Goal: Register for event/course

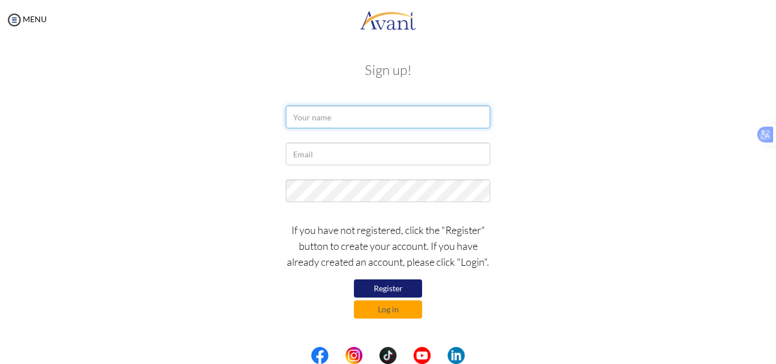
click at [323, 113] on input "text" at bounding box center [388, 117] width 204 height 23
type input "[PERSON_NAME]"
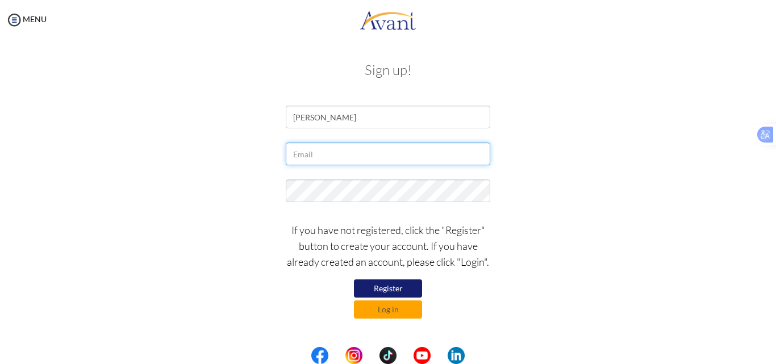
click at [343, 157] on input "text" at bounding box center [388, 154] width 204 height 23
type input "[EMAIL_ADDRESS][DOMAIN_NAME]"
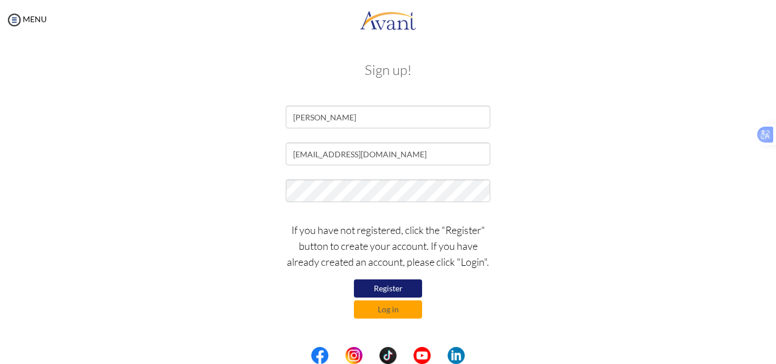
click at [393, 288] on button "Register" at bounding box center [388, 288] width 68 height 18
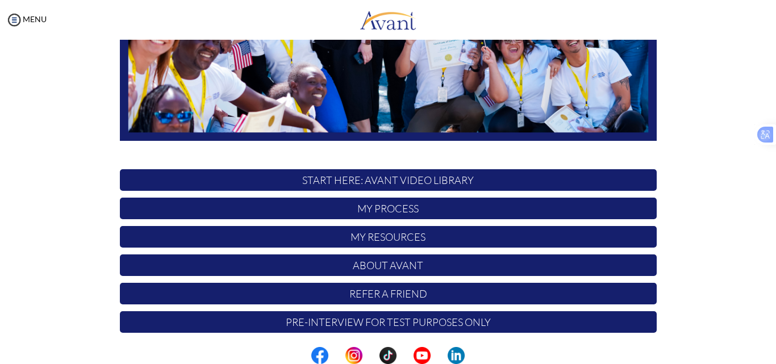
scroll to position [267, 0]
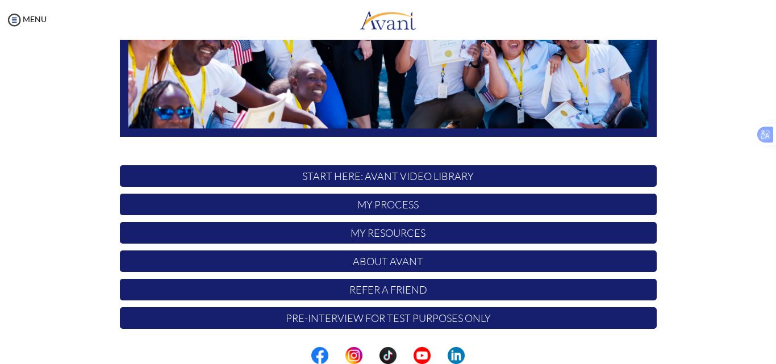
click at [364, 177] on p "START HERE: Avant Video Library" at bounding box center [388, 176] width 537 height 22
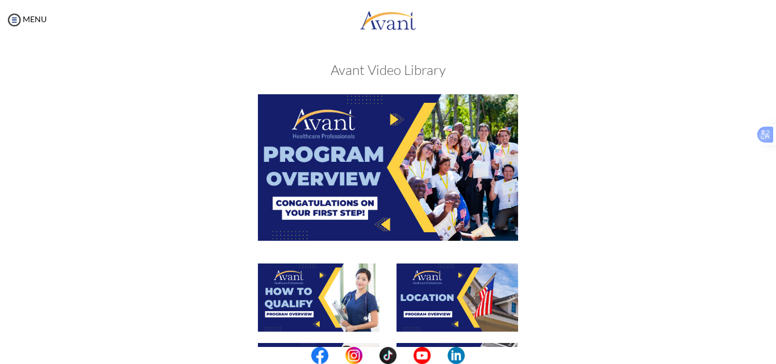
click at [388, 119] on img at bounding box center [388, 167] width 260 height 146
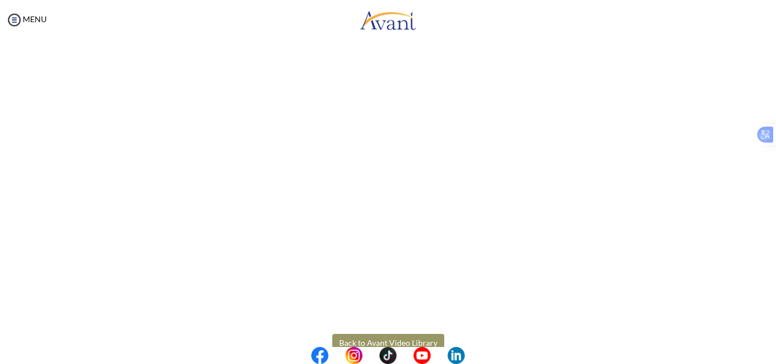
scroll to position [195, 0]
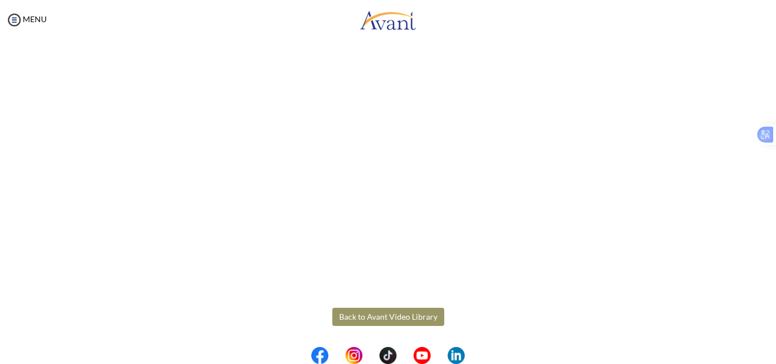
click at [384, 313] on body "Maintenance break. Please come back in 2 hours. MENU My Status What is the next…" at bounding box center [388, 182] width 776 height 364
click at [378, 312] on button "Back to Avant Video Library" at bounding box center [388, 317] width 112 height 18
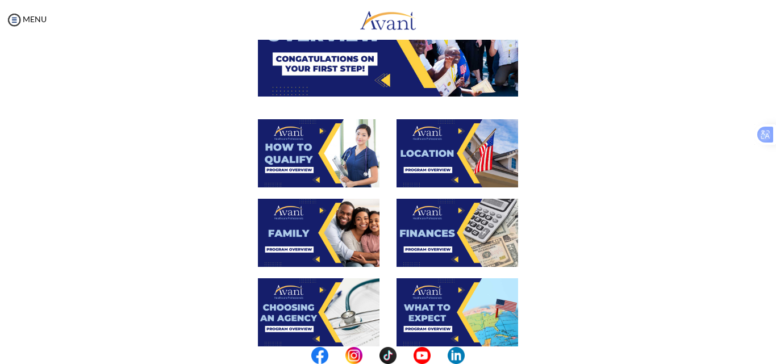
scroll to position [141, 0]
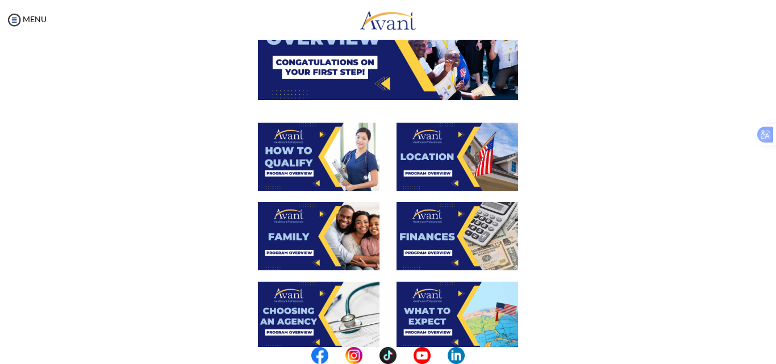
click at [298, 171] on img at bounding box center [319, 157] width 122 height 68
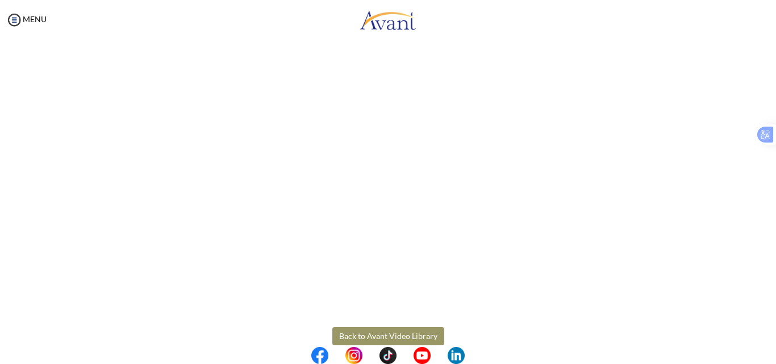
scroll to position [195, 0]
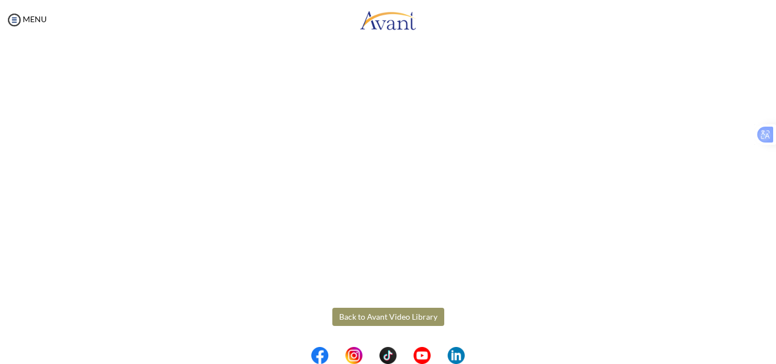
click at [360, 324] on body "Maintenance break. Please come back in 2 hours. MENU My Status What is the next…" at bounding box center [388, 182] width 776 height 364
click at [375, 319] on button "Back to Avant Video Library" at bounding box center [388, 317] width 112 height 18
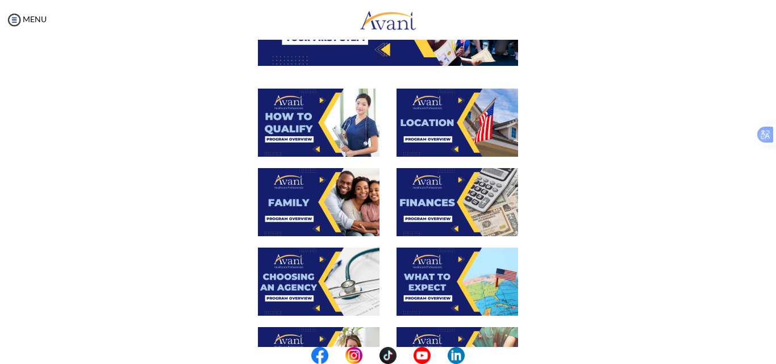
scroll to position [179, 0]
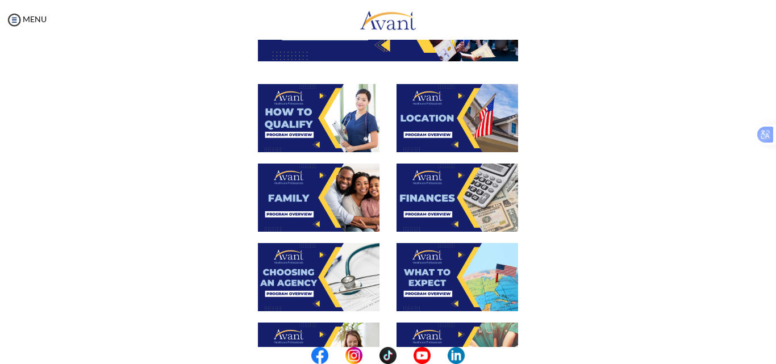
click at [323, 191] on img at bounding box center [319, 198] width 122 height 68
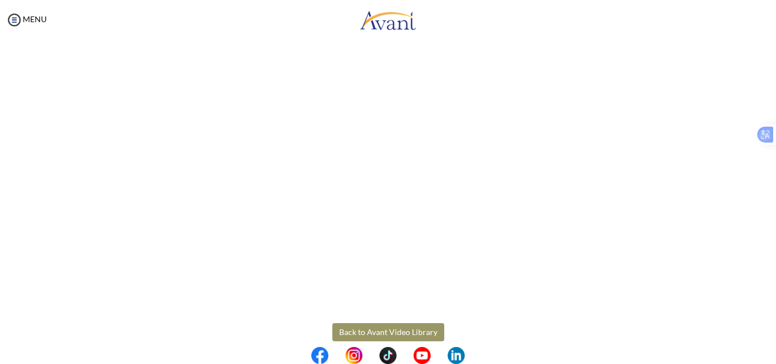
scroll to position [316, 0]
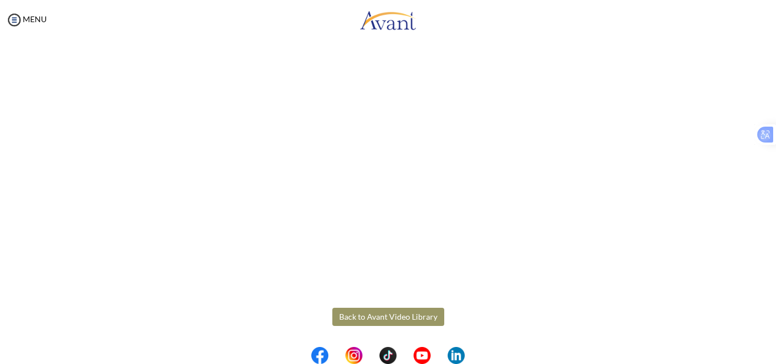
click at [346, 318] on body "Maintenance break. Please come back in 2 hours. MENU My Status What is the next…" at bounding box center [388, 182] width 776 height 364
click at [375, 319] on button "Back to Avant Video Library" at bounding box center [388, 317] width 112 height 18
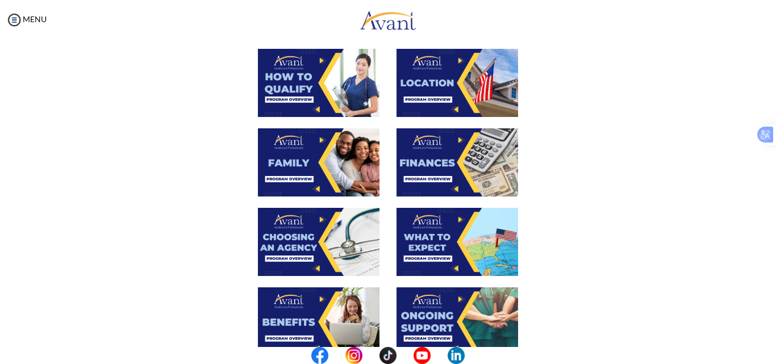
scroll to position [215, 0]
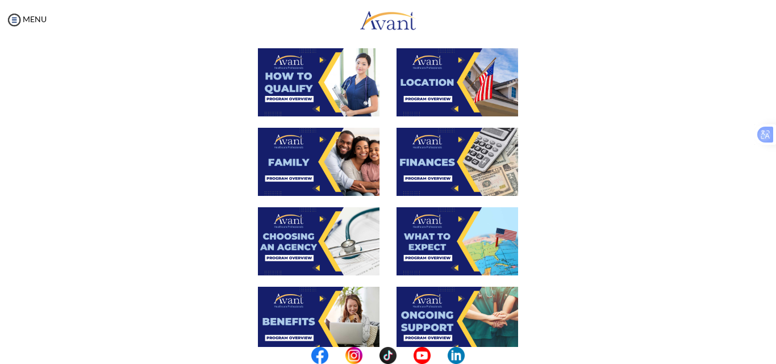
click at [299, 245] on img at bounding box center [319, 241] width 122 height 68
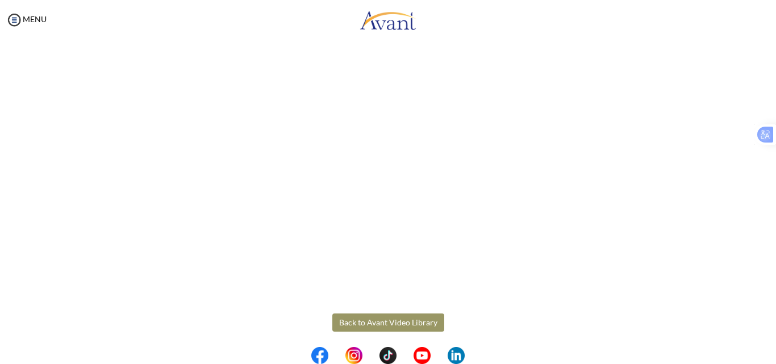
scroll to position [316, 0]
click at [363, 321] on body "Maintenance break. Please come back in 2 hours. MENU My Status What is the next…" at bounding box center [388, 182] width 776 height 364
click at [358, 315] on button "Back to Avant Video Library" at bounding box center [388, 317] width 112 height 18
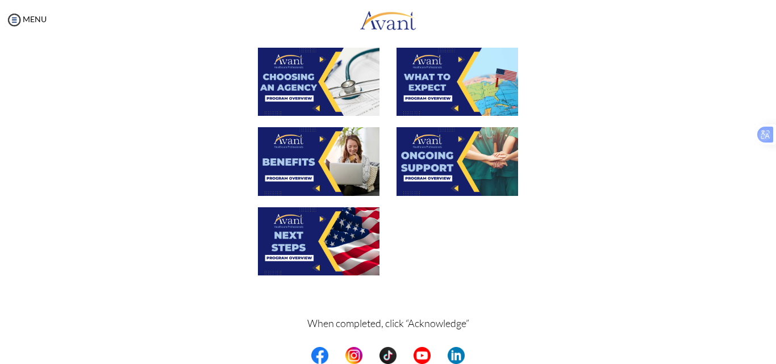
scroll to position [376, 0]
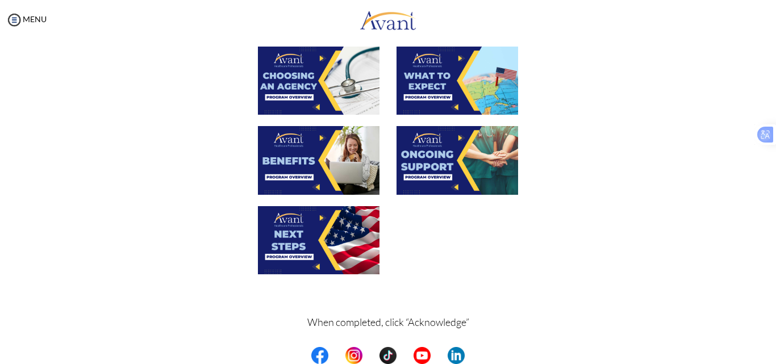
click at [289, 157] on img at bounding box center [319, 160] width 122 height 68
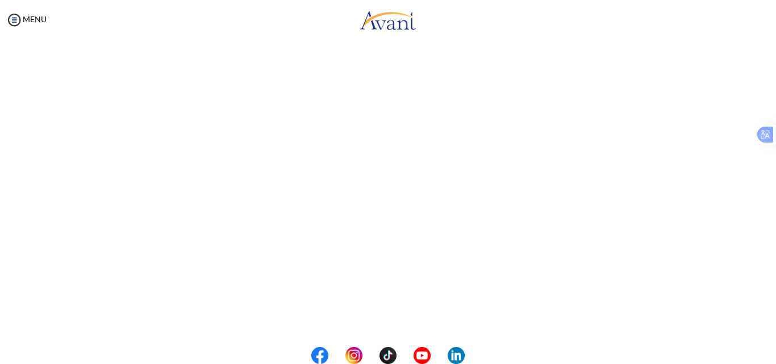
scroll to position [316, 0]
click at [412, 315] on body "Maintenance break. Please come back in 2 hours. MENU My Status What is the next…" at bounding box center [388, 182] width 776 height 364
click at [377, 323] on button "Back to Avant Video Library" at bounding box center [388, 317] width 112 height 18
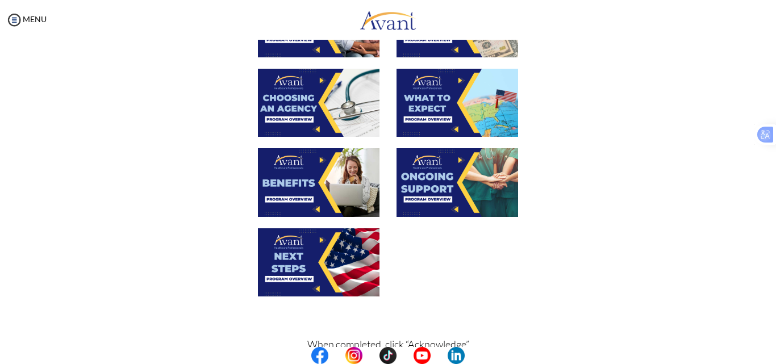
scroll to position [369, 0]
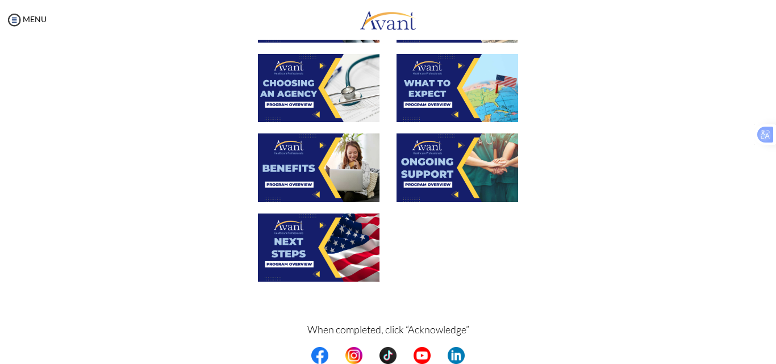
click at [327, 239] on img at bounding box center [319, 248] width 122 height 68
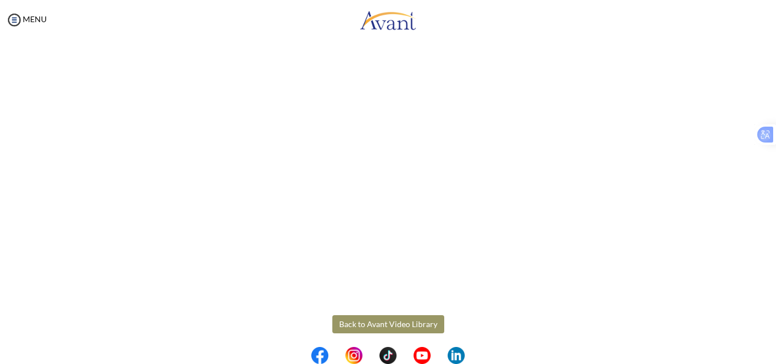
scroll to position [316, 0]
click at [381, 318] on body "Maintenance break. Please come back in 2 hours. MENU My Status What is the next…" at bounding box center [388, 182] width 776 height 364
click at [391, 319] on body "Maintenance break. Please come back in 2 hours. MENU My Status What is the next…" at bounding box center [388, 182] width 776 height 364
click at [370, 319] on button "Back to Avant Video Library" at bounding box center [388, 320] width 112 height 18
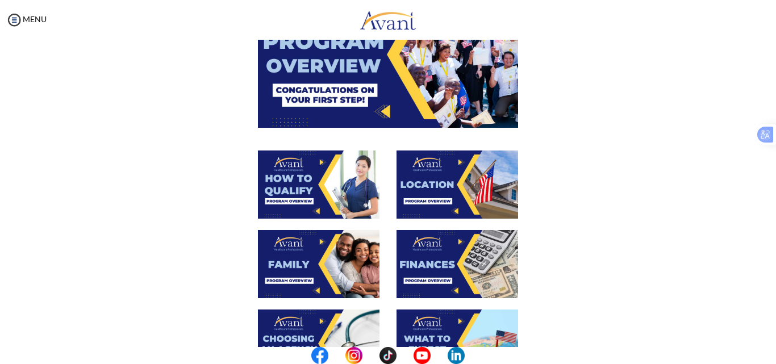
scroll to position [111, 0]
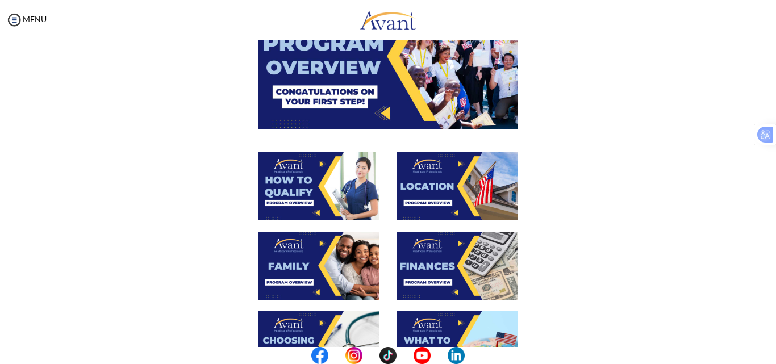
click at [453, 204] on img at bounding box center [457, 186] width 122 height 68
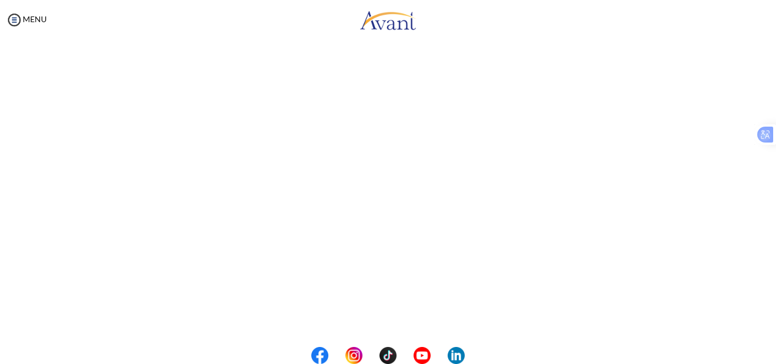
scroll to position [168, 0]
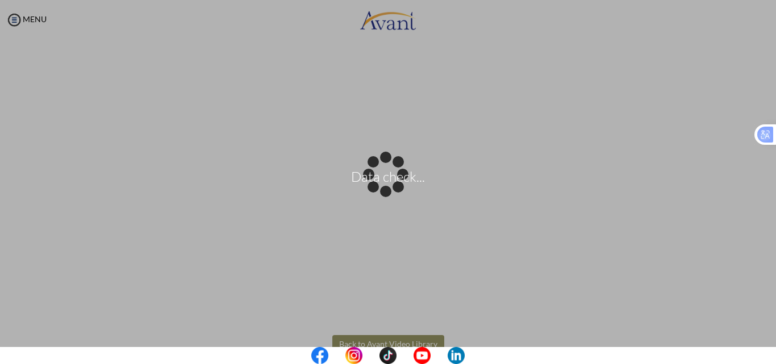
click at [374, 340] on body "Data check... Maintenance break. Please come back in 2 hours. MENU My Status Wh…" at bounding box center [388, 182] width 776 height 364
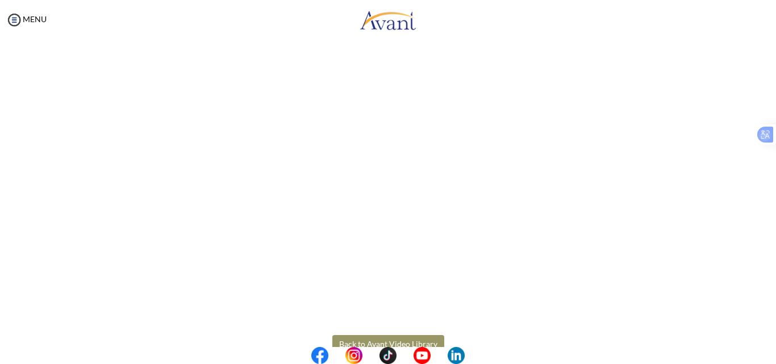
scroll to position [195, 0]
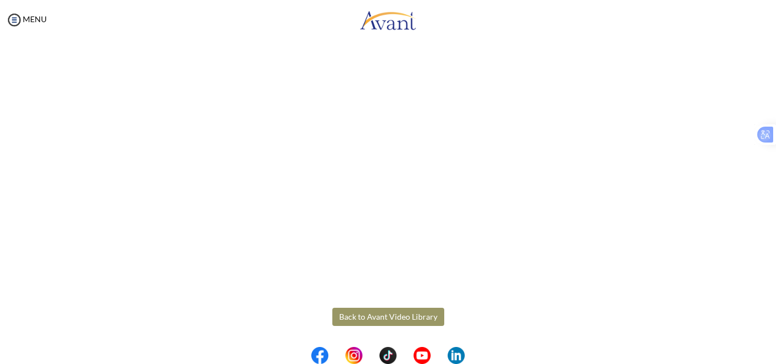
click at [395, 317] on button "Back to Avant Video Library" at bounding box center [388, 317] width 112 height 18
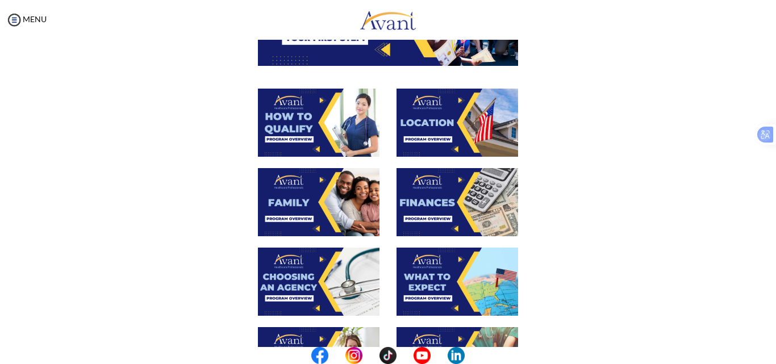
scroll to position [180, 0]
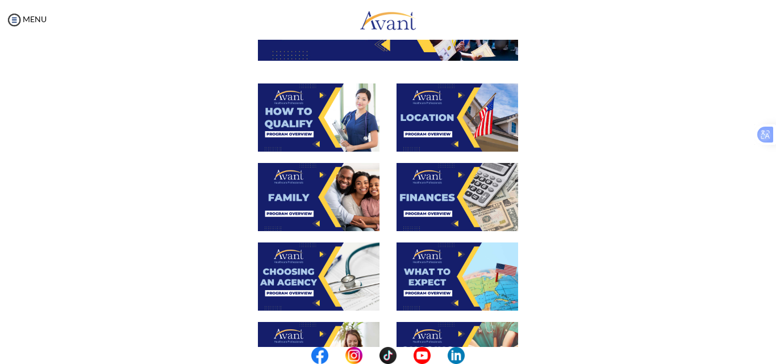
click at [448, 203] on img at bounding box center [457, 197] width 122 height 68
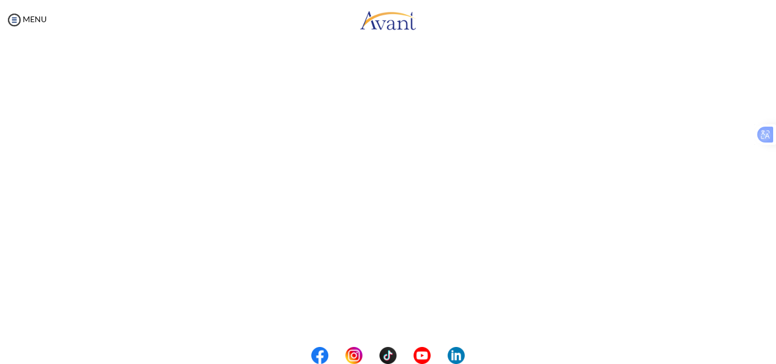
scroll to position [195, 0]
click at [402, 319] on body "Maintenance break. Please come back in 2 hours. MENU My Status What is the next…" at bounding box center [388, 182] width 776 height 364
click at [391, 318] on button "Back to Avant Video Library" at bounding box center [388, 317] width 112 height 18
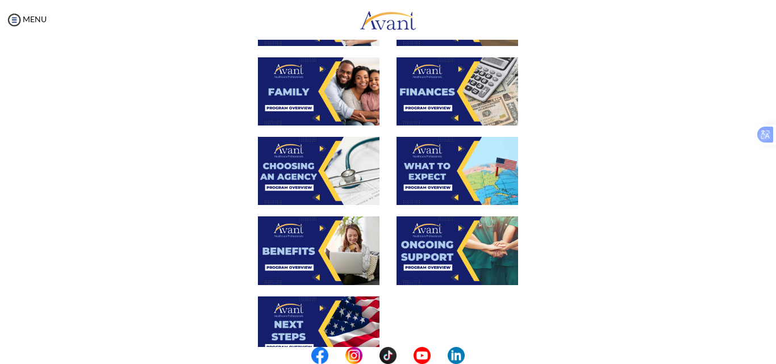
scroll to position [285, 0]
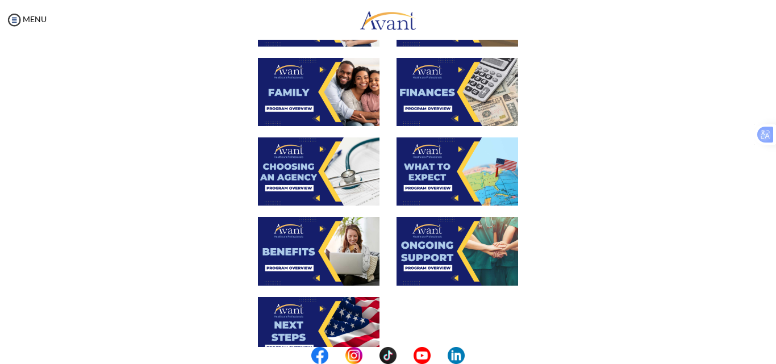
click at [461, 180] on img at bounding box center [457, 171] width 122 height 68
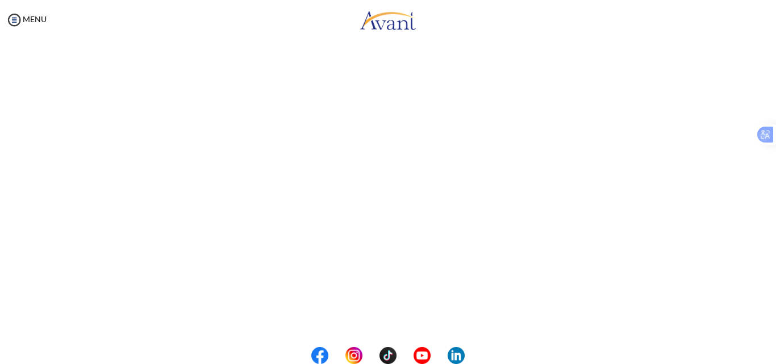
scroll to position [111, 0]
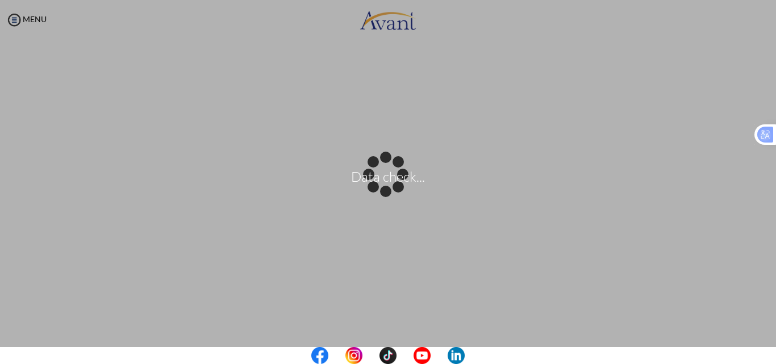
drag, startPoint x: 461, startPoint y: 180, endPoint x: 466, endPoint y: 201, distance: 21.1
click at [396, 190] on div "Data check..." at bounding box center [388, 182] width 16 height 16
click at [368, 175] on p "Data check..." at bounding box center [388, 182] width 776 height 27
click at [390, 190] on div "Data check..." at bounding box center [388, 182] width 16 height 16
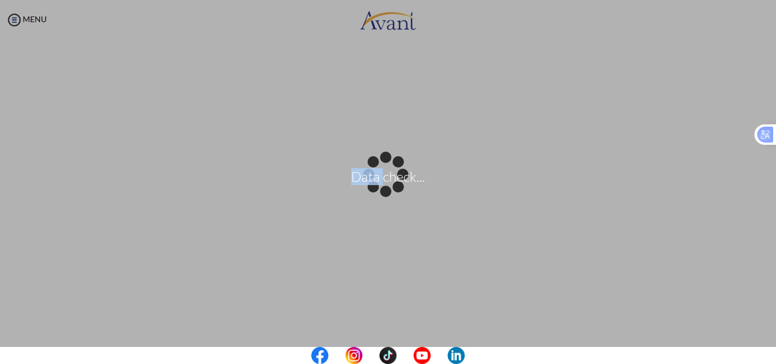
click at [390, 190] on div "Data check..." at bounding box center [388, 182] width 16 height 16
click at [385, 190] on div "Data check..." at bounding box center [388, 182] width 16 height 16
click at [381, 190] on div "Data check..." at bounding box center [388, 182] width 16 height 16
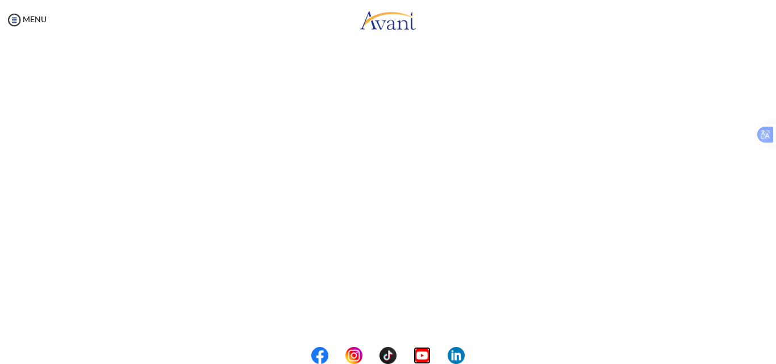
click at [425, 352] on img at bounding box center [422, 355] width 17 height 17
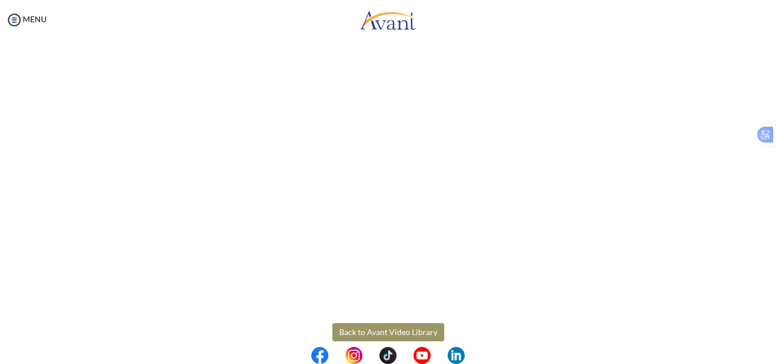
scroll to position [312, 0]
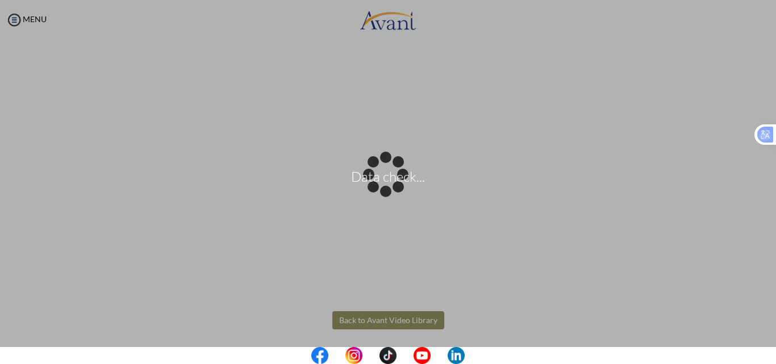
click at [378, 318] on body "Data check... Maintenance break. Please come back in 2 hours. MENU My Status Wh…" at bounding box center [388, 182] width 776 height 364
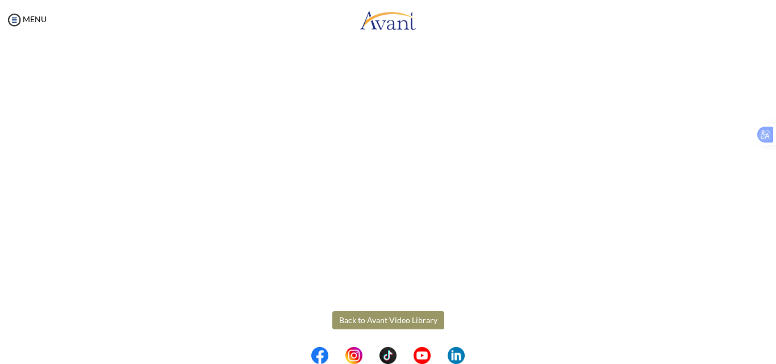
click at [360, 315] on button "Back to Avant Video Library" at bounding box center [388, 320] width 112 height 18
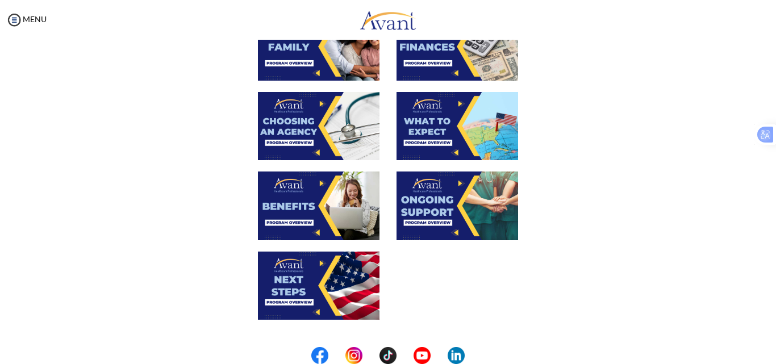
scroll to position [334, 0]
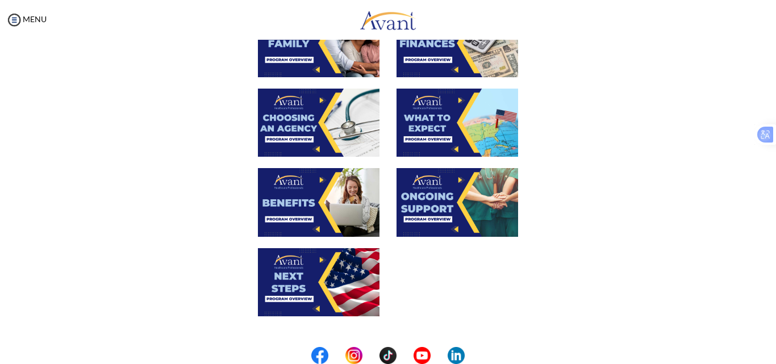
click at [458, 214] on img at bounding box center [457, 202] width 122 height 68
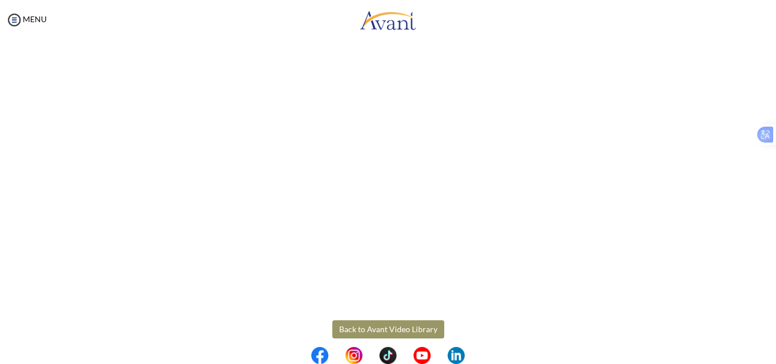
scroll to position [316, 0]
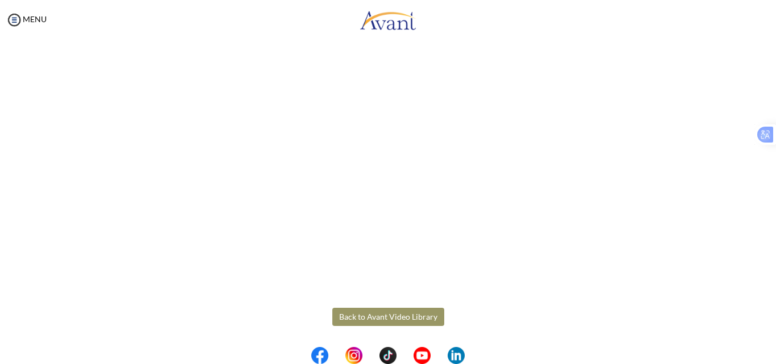
click at [374, 318] on body "Maintenance break. Please come back in 2 hours. MENU My Status What is the next…" at bounding box center [388, 182] width 776 height 364
click at [374, 318] on button "Back to Avant Video Library" at bounding box center [388, 317] width 112 height 18
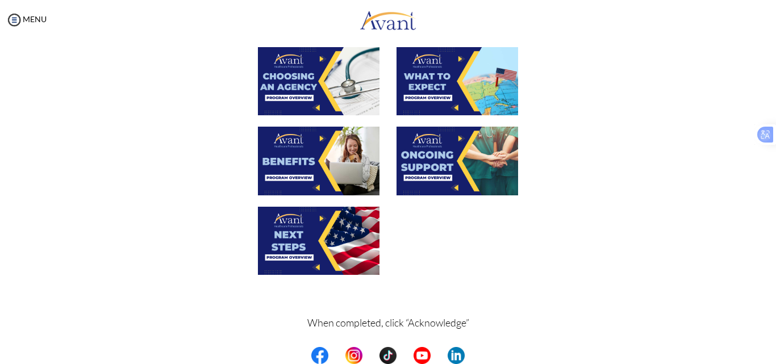
scroll to position [417, 0]
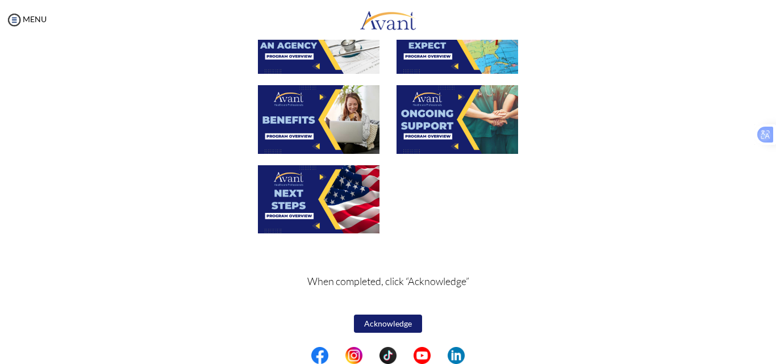
click at [381, 324] on button "Acknowledge" at bounding box center [388, 324] width 68 height 18
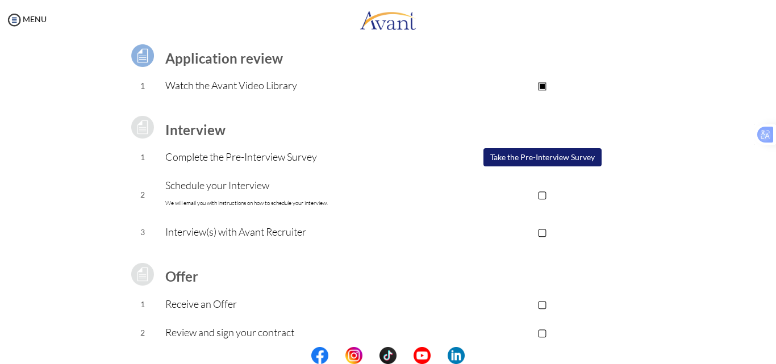
scroll to position [88, 0]
